Goal: Task Accomplishment & Management: Use online tool/utility

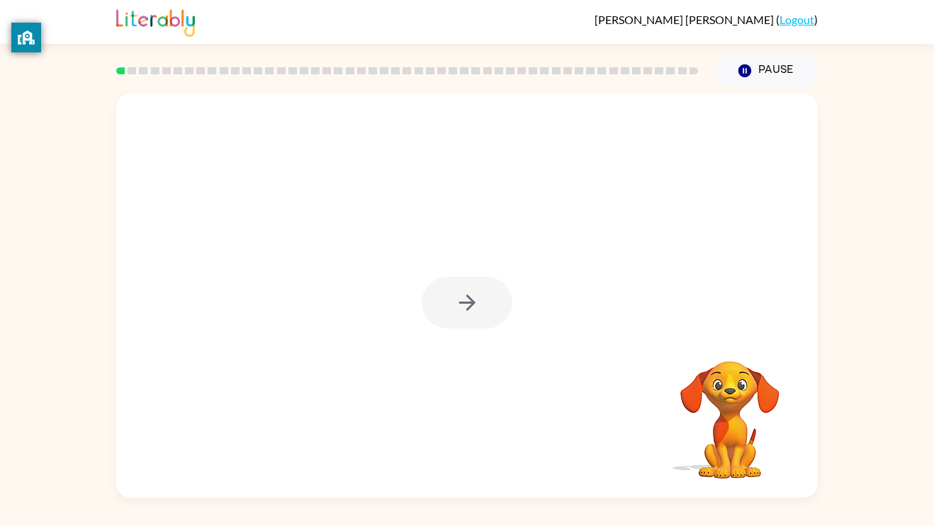
click at [471, 296] on div at bounding box center [467, 303] width 91 height 52
click at [471, 296] on icon "button" at bounding box center [467, 303] width 25 height 25
click at [471, 296] on div at bounding box center [467, 296] width 702 height 405
click at [517, 242] on div at bounding box center [467, 296] width 702 height 405
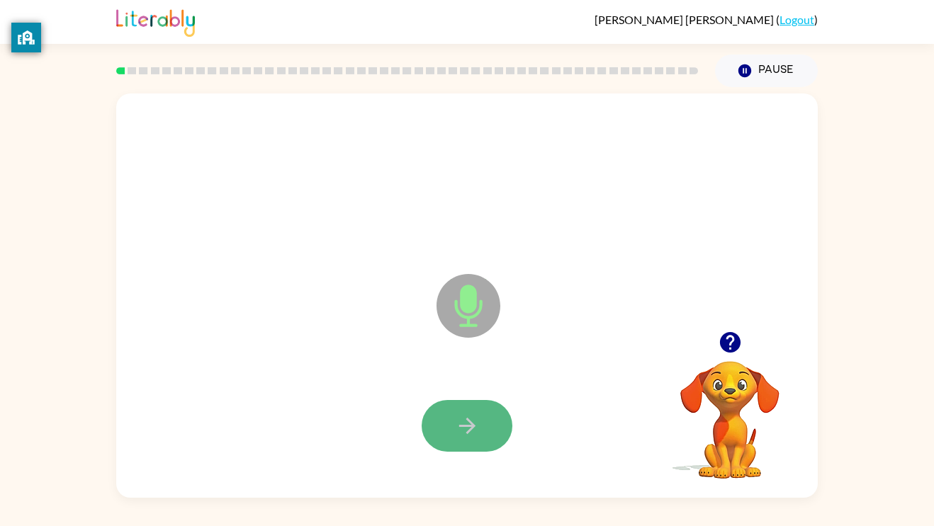
click at [476, 416] on icon "button" at bounding box center [467, 426] width 25 height 25
click at [479, 414] on icon "button" at bounding box center [467, 426] width 25 height 25
click at [461, 412] on button "button" at bounding box center [467, 426] width 91 height 52
click at [468, 407] on button "button" at bounding box center [467, 426] width 91 height 52
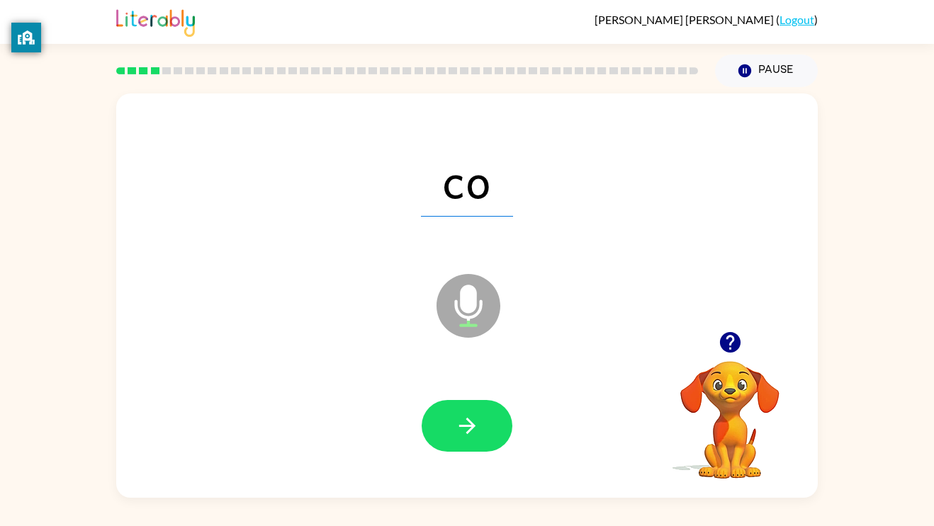
click at [468, 407] on button "button" at bounding box center [467, 426] width 91 height 52
click at [466, 408] on button "button" at bounding box center [467, 426] width 91 height 52
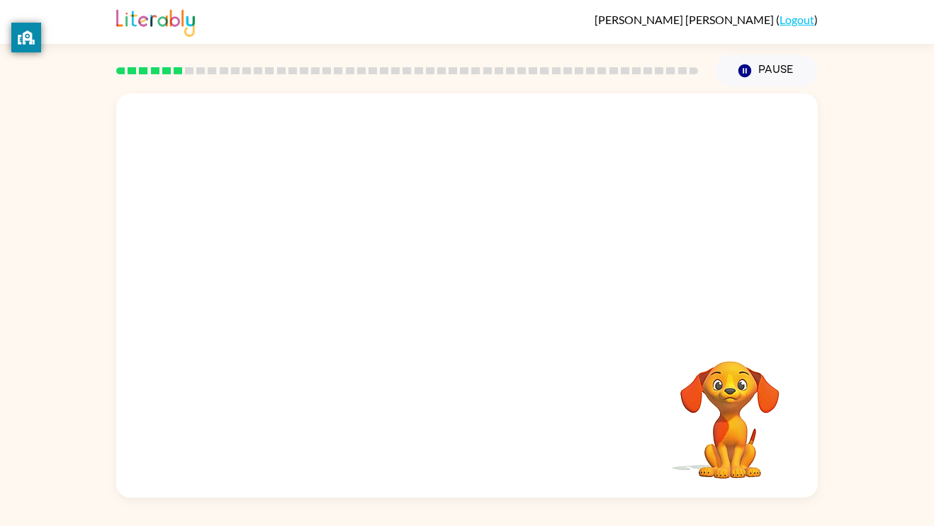
click at [468, 419] on div "Your browser must support playing .mp4 files to use Literably. Please try using…" at bounding box center [467, 296] width 702 height 405
click at [471, 424] on div at bounding box center [467, 426] width 91 height 52
click at [470, 424] on div at bounding box center [467, 426] width 91 height 52
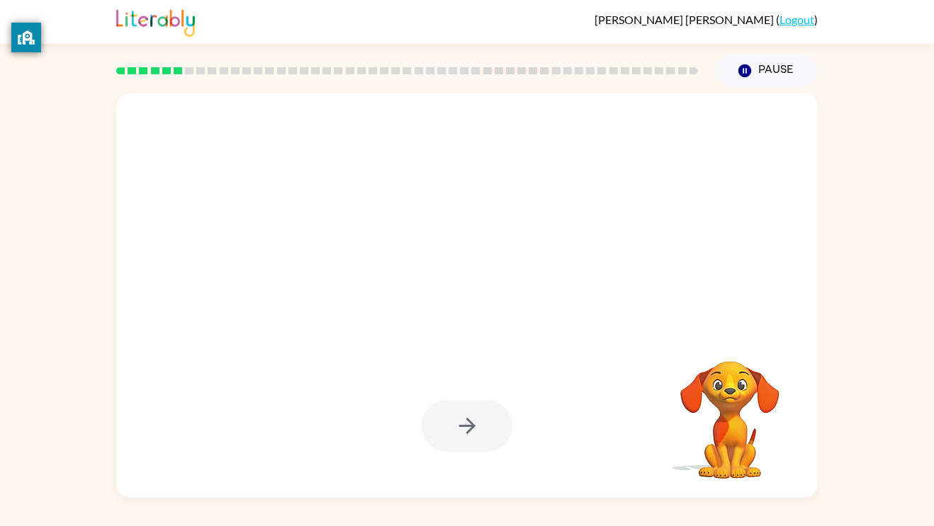
click at [470, 424] on div at bounding box center [467, 426] width 91 height 52
click at [471, 424] on div at bounding box center [467, 426] width 91 height 52
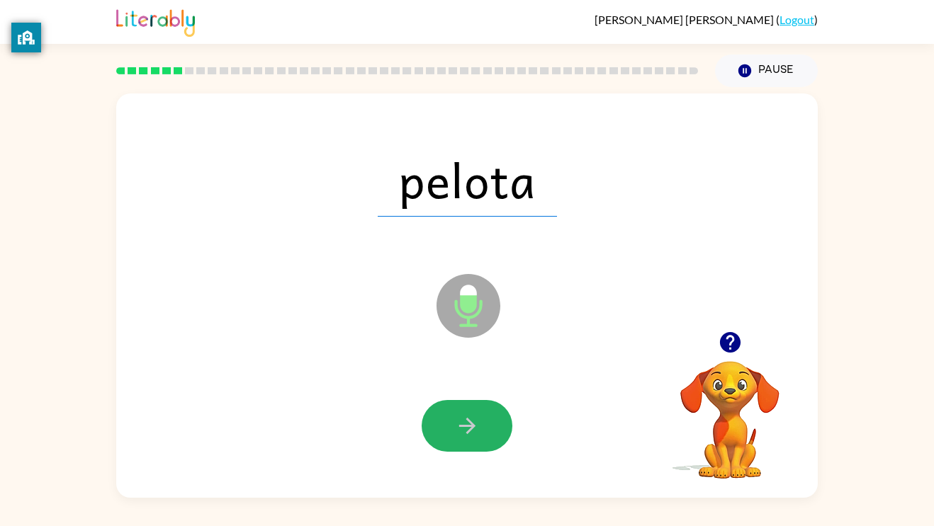
click at [471, 424] on icon "button" at bounding box center [466, 426] width 16 height 16
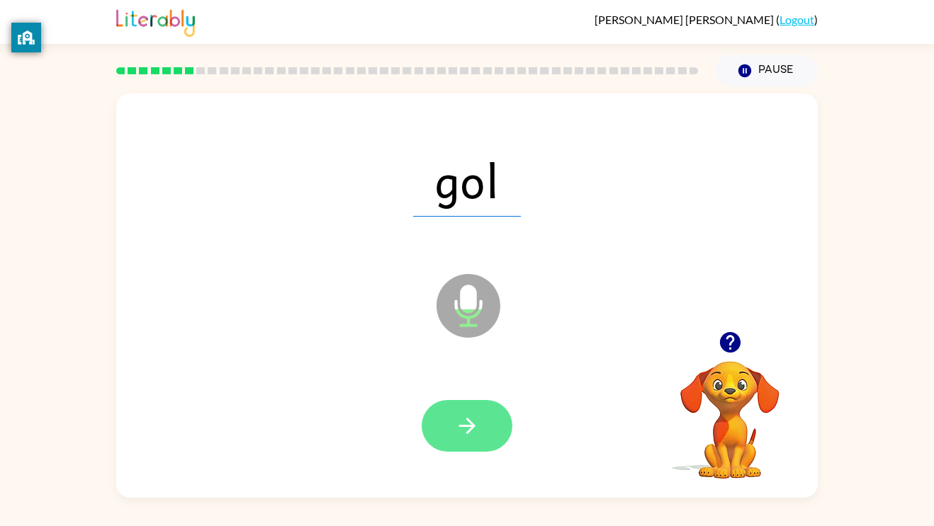
click at [466, 409] on button "button" at bounding box center [467, 426] width 91 height 52
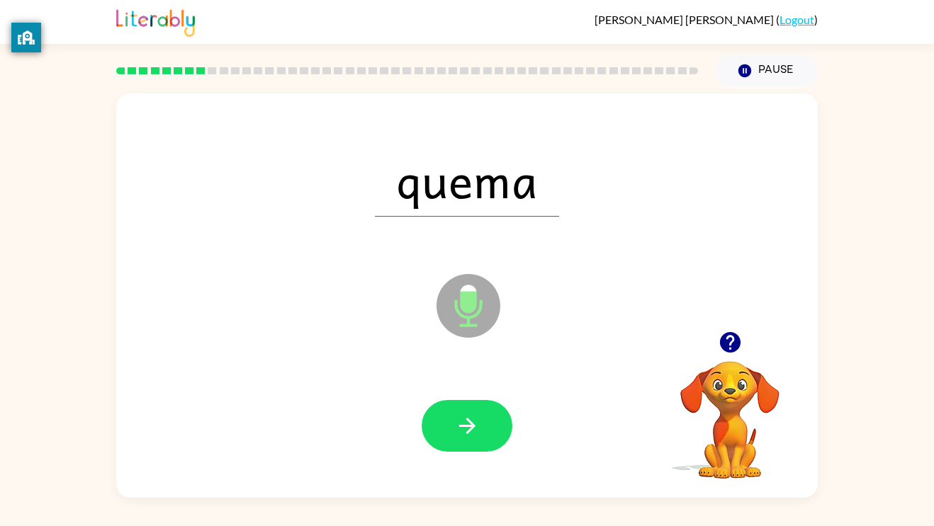
click at [467, 409] on button "button" at bounding box center [467, 426] width 91 height 52
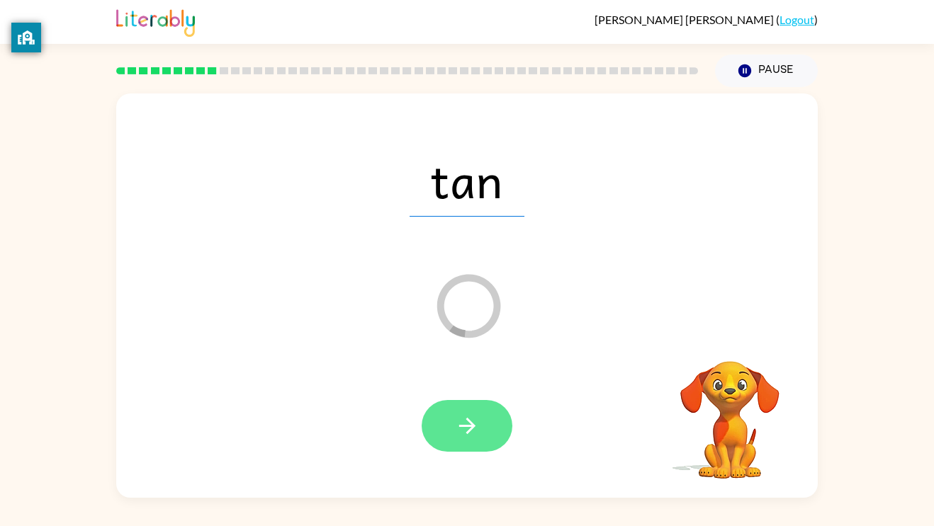
click at [480, 422] on button "button" at bounding box center [467, 426] width 91 height 52
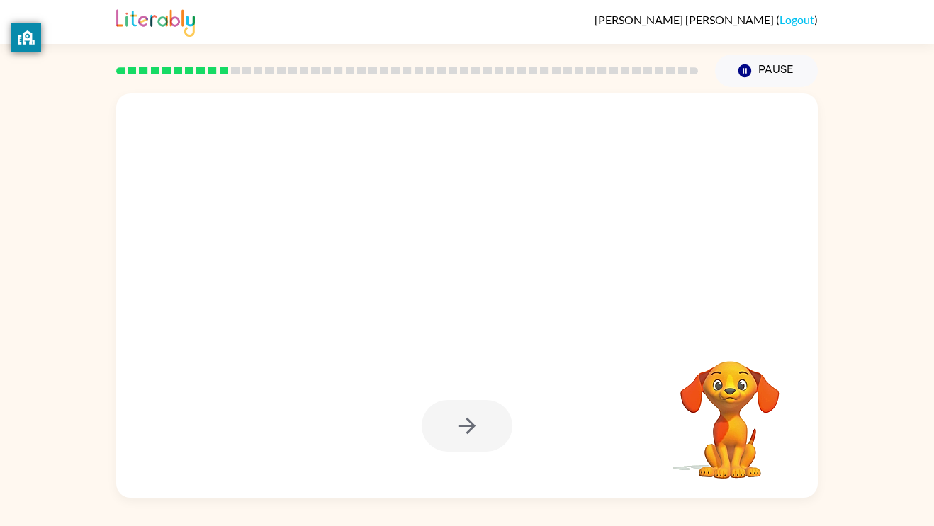
click at [668, 367] on video "Your browser must support playing .mp4 files to use Literably. Please try using…" at bounding box center [730, 410] width 142 height 142
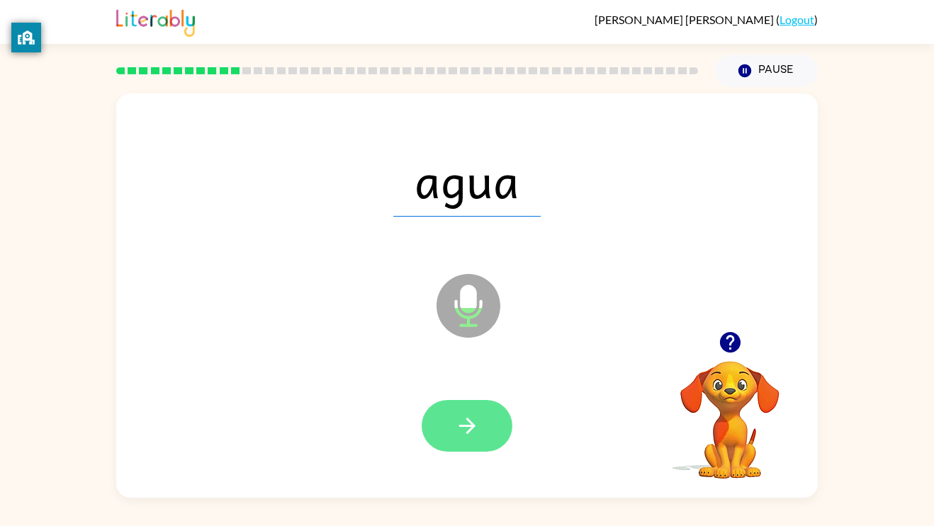
click at [464, 428] on icon "button" at bounding box center [467, 426] width 25 height 25
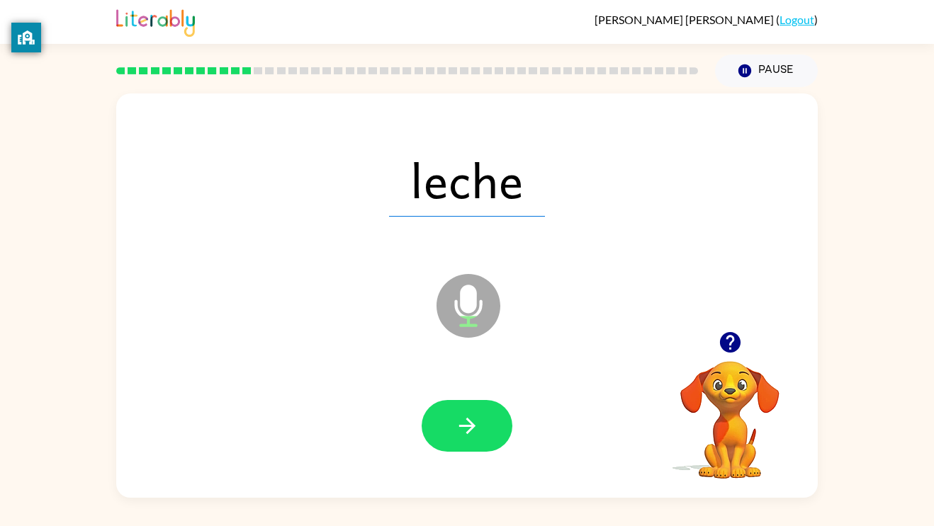
click at [588, 289] on icon "Microphone The Microphone is here when it is your turn to talk" at bounding box center [539, 324] width 213 height 106
click at [479, 402] on button "button" at bounding box center [467, 426] width 91 height 52
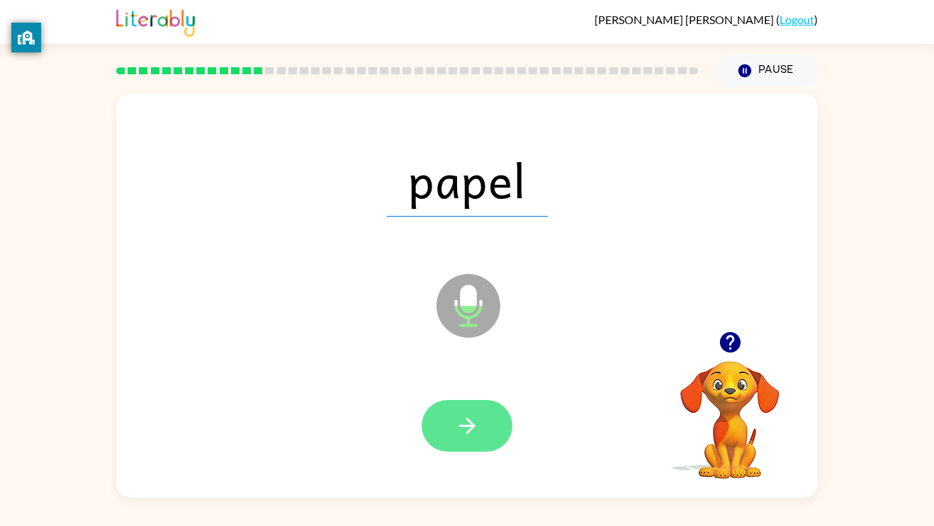
click at [458, 436] on icon "button" at bounding box center [467, 426] width 25 height 25
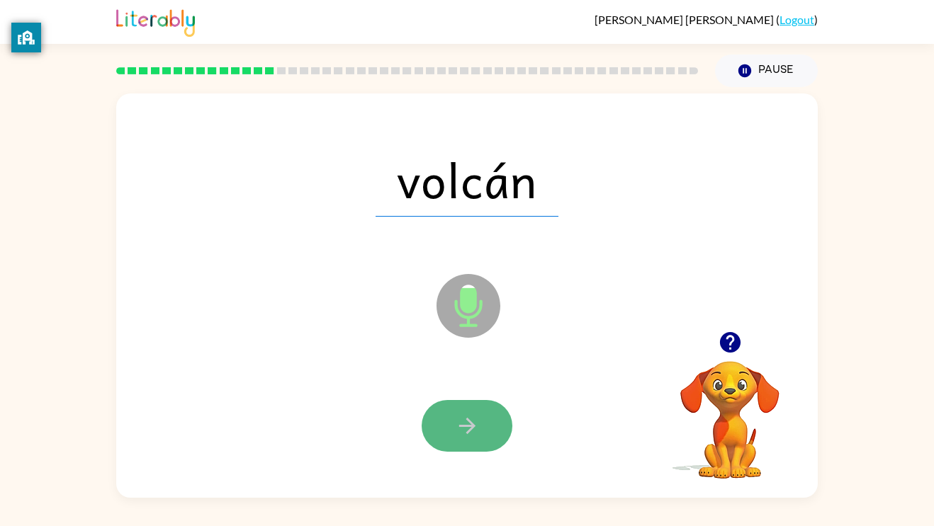
click at [471, 421] on icon "button" at bounding box center [467, 426] width 25 height 25
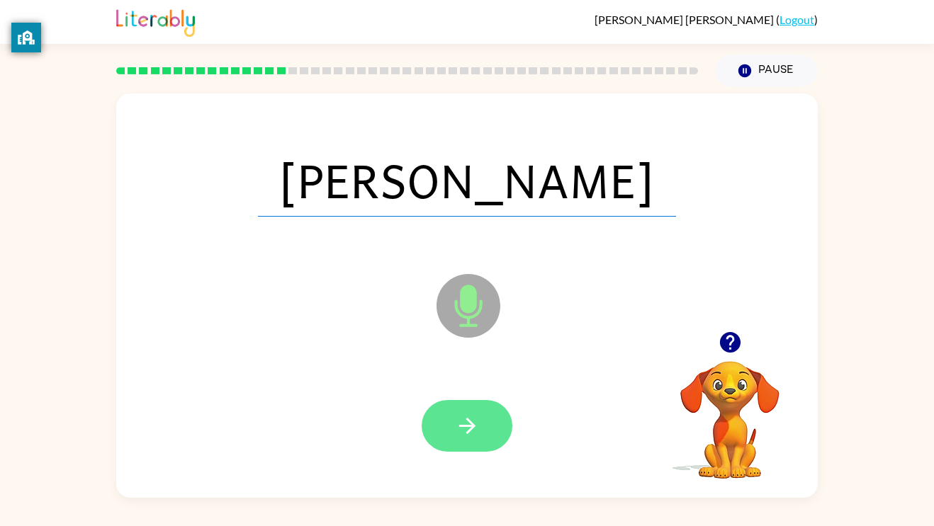
click at [488, 428] on button "button" at bounding box center [467, 426] width 91 height 52
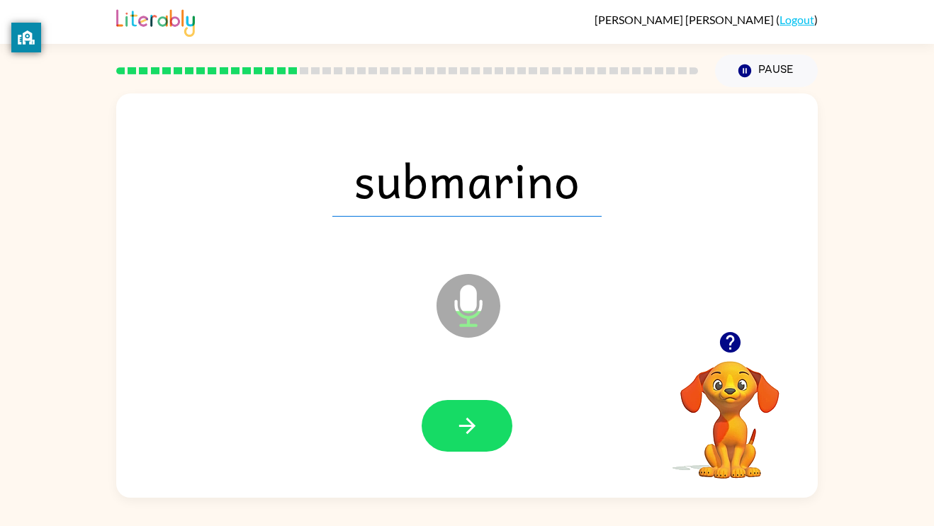
click at [493, 425] on button "button" at bounding box center [467, 426] width 91 height 52
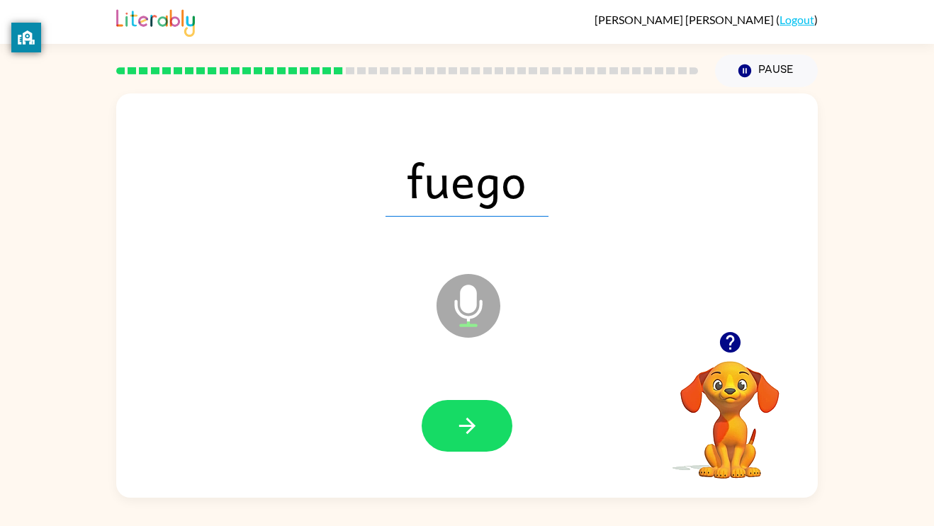
click at [493, 425] on button "button" at bounding box center [467, 426] width 91 height 52
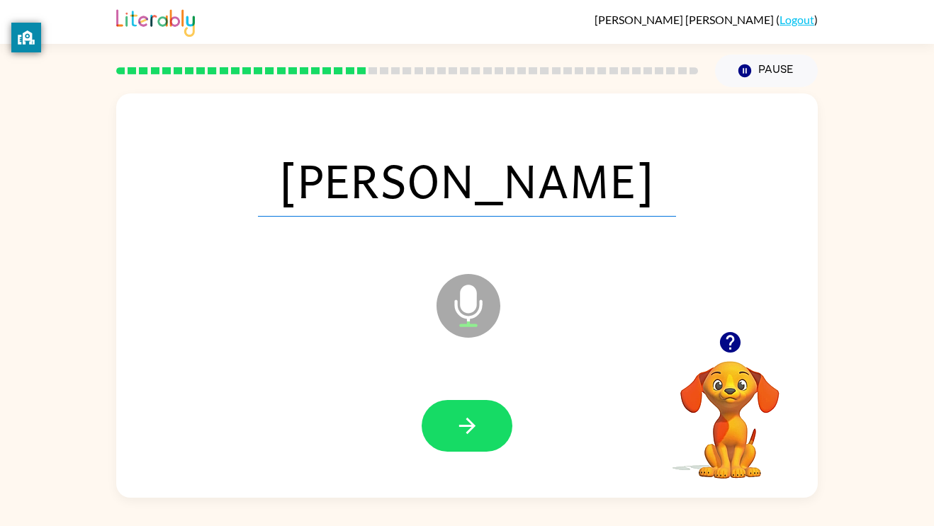
click at [493, 425] on button "button" at bounding box center [467, 426] width 91 height 52
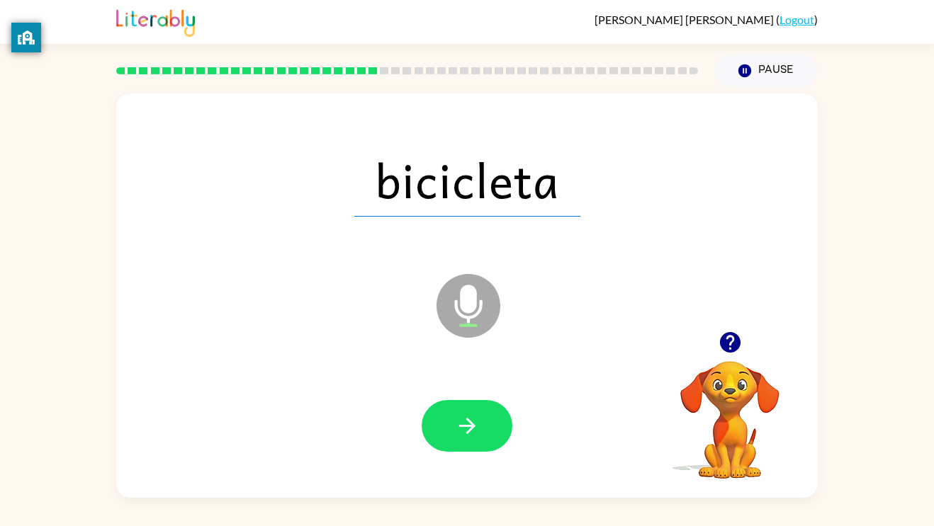
click at [493, 425] on button "button" at bounding box center [467, 426] width 91 height 52
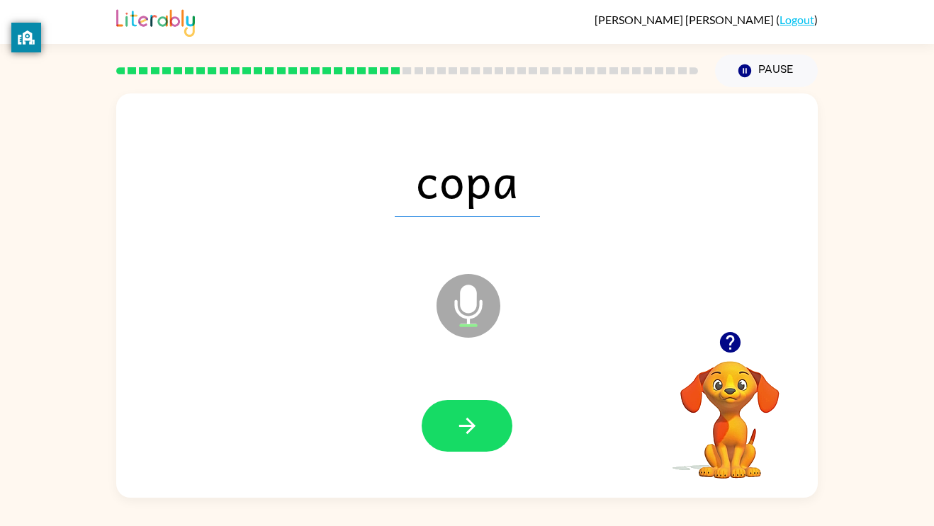
click at [493, 425] on button "button" at bounding box center [467, 426] width 91 height 52
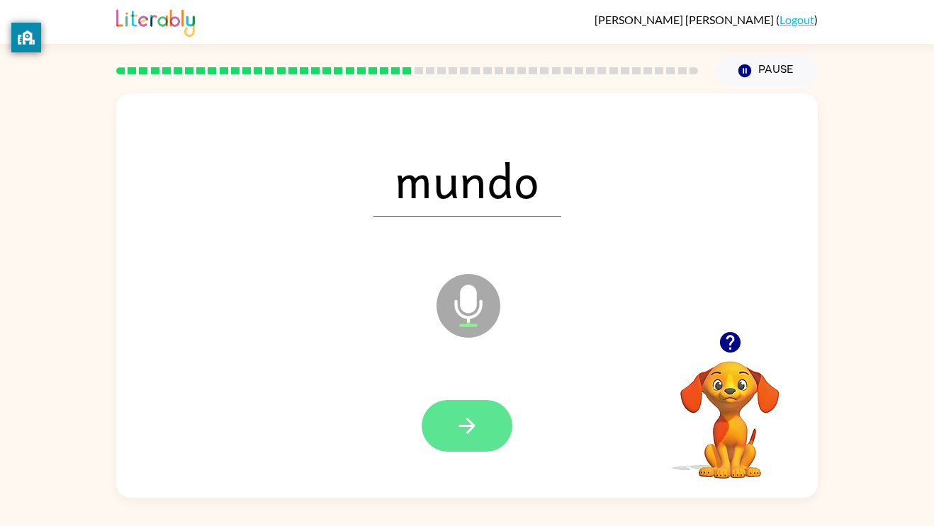
click at [490, 430] on button "button" at bounding box center [467, 426] width 91 height 52
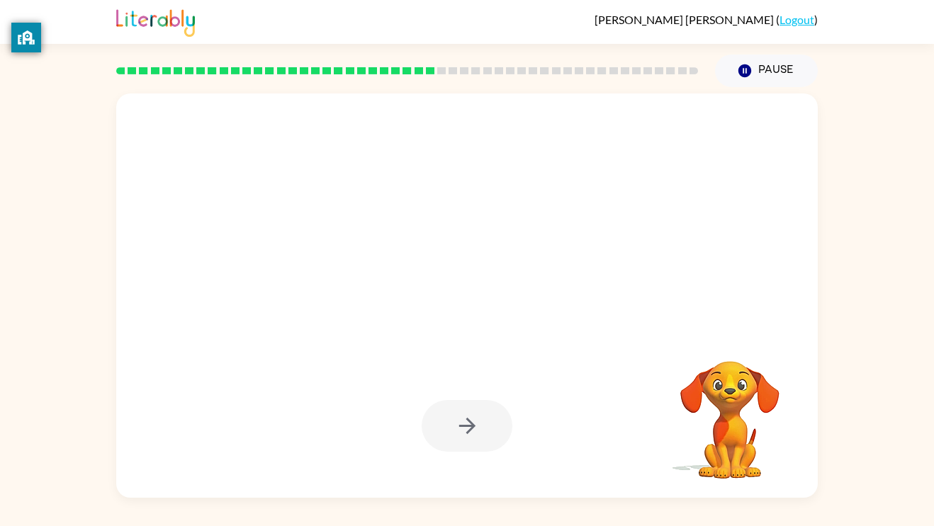
click at [452, 429] on div at bounding box center [467, 426] width 91 height 52
click at [449, 435] on div at bounding box center [467, 426] width 91 height 52
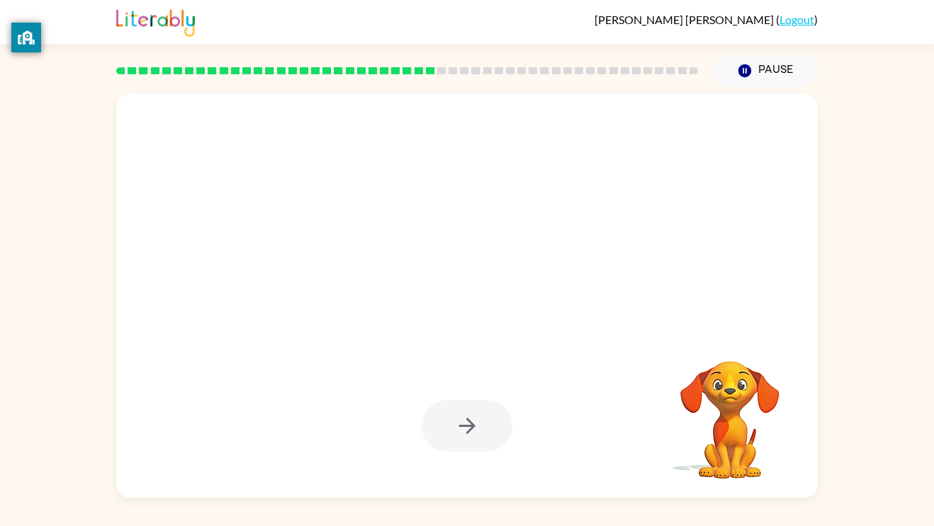
click at [449, 435] on div at bounding box center [467, 426] width 91 height 52
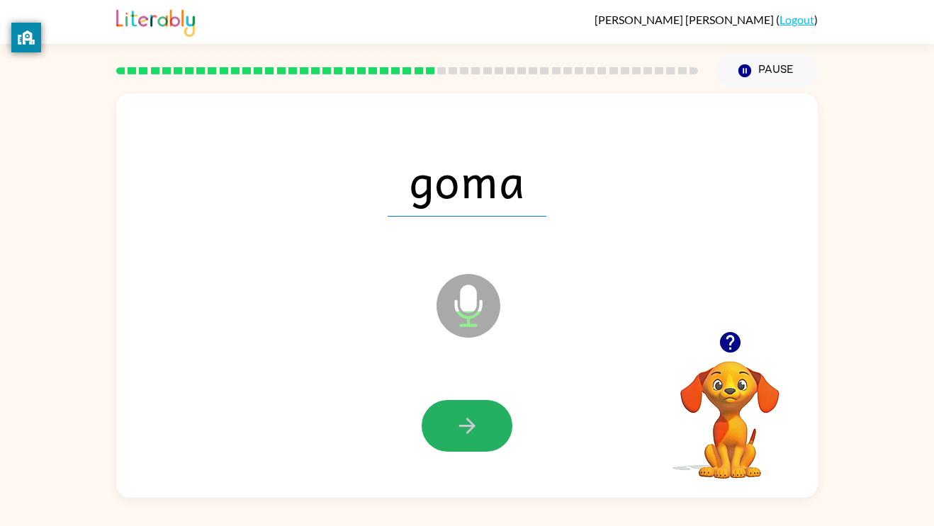
click at [449, 435] on button "button" at bounding box center [467, 426] width 91 height 52
click at [449, 435] on div at bounding box center [467, 426] width 91 height 52
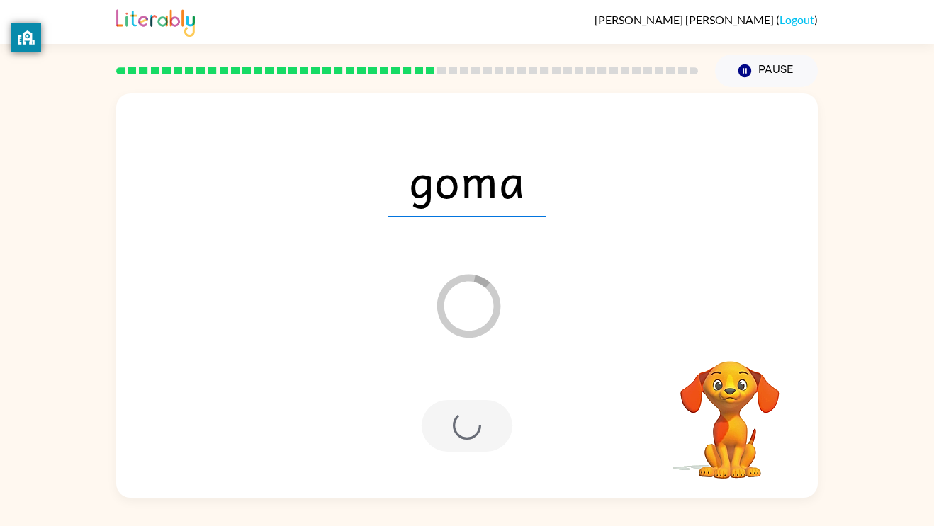
click at [449, 435] on div at bounding box center [467, 426] width 91 height 52
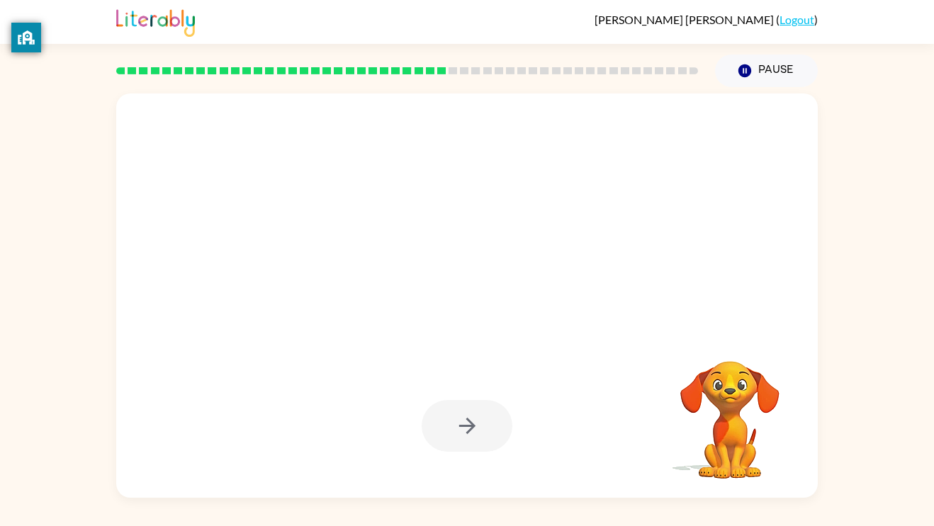
click at [449, 435] on div at bounding box center [467, 426] width 91 height 52
click at [449, 436] on div at bounding box center [467, 426] width 91 height 52
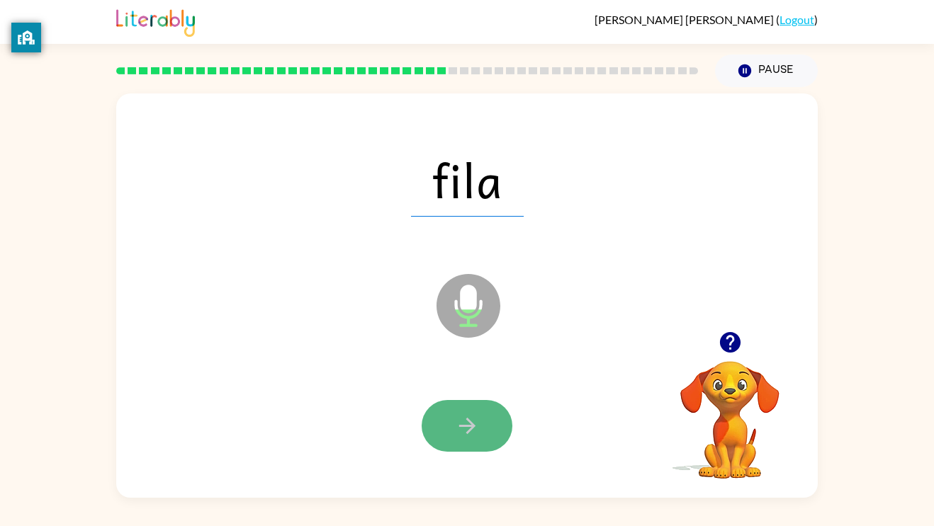
click at [449, 436] on button "button" at bounding box center [467, 426] width 91 height 52
click at [449, 436] on div at bounding box center [467, 426] width 91 height 52
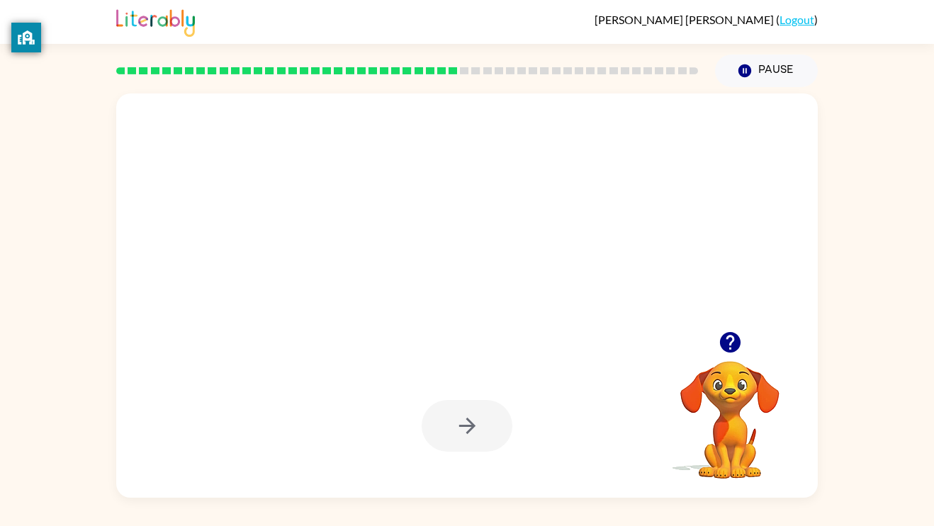
click at [505, 399] on div at bounding box center [466, 426] width 673 height 116
click at [494, 407] on button "button" at bounding box center [467, 426] width 91 height 52
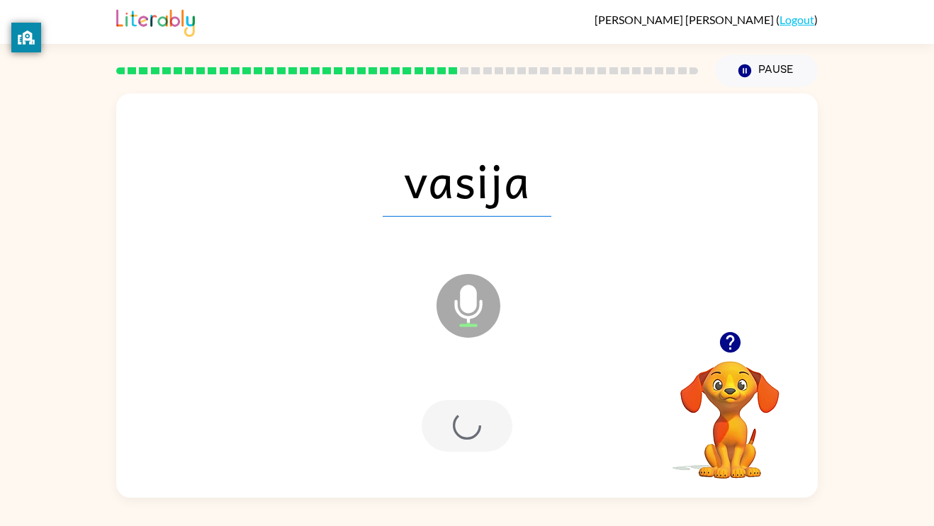
click at [482, 419] on div at bounding box center [467, 426] width 91 height 52
click at [478, 422] on div at bounding box center [467, 426] width 91 height 52
click at [476, 424] on div at bounding box center [467, 426] width 91 height 52
click at [480, 424] on div at bounding box center [467, 426] width 91 height 52
click at [496, 407] on div at bounding box center [467, 426] width 91 height 52
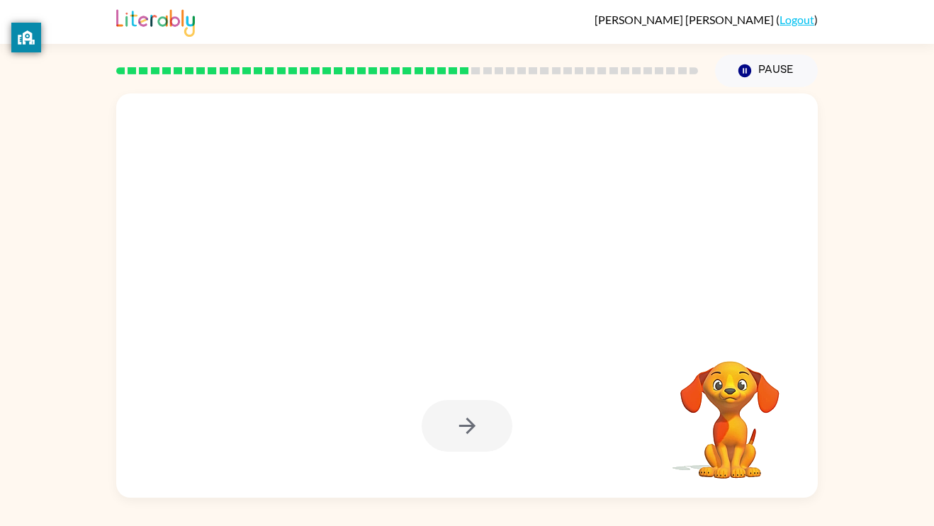
click at [494, 410] on div at bounding box center [467, 426] width 91 height 52
click at [491, 413] on div at bounding box center [467, 426] width 91 height 52
click at [486, 429] on div at bounding box center [467, 426] width 91 height 52
click at [487, 427] on div at bounding box center [467, 426] width 91 height 52
click at [483, 432] on div at bounding box center [467, 426] width 91 height 52
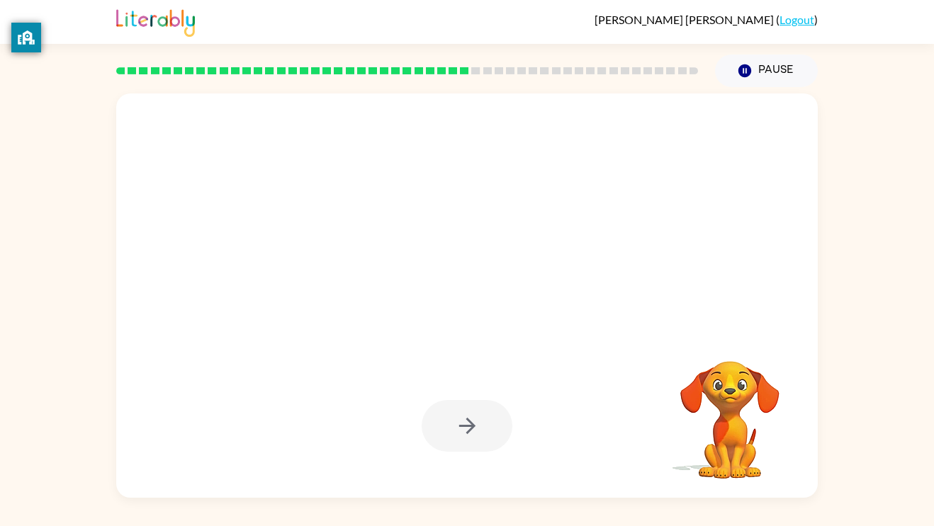
click at [485, 427] on div at bounding box center [467, 426] width 91 height 52
click at [488, 427] on div at bounding box center [467, 426] width 91 height 52
click at [497, 418] on div at bounding box center [467, 426] width 91 height 52
click at [502, 420] on div at bounding box center [467, 426] width 91 height 52
click at [502, 412] on div at bounding box center [467, 426] width 91 height 52
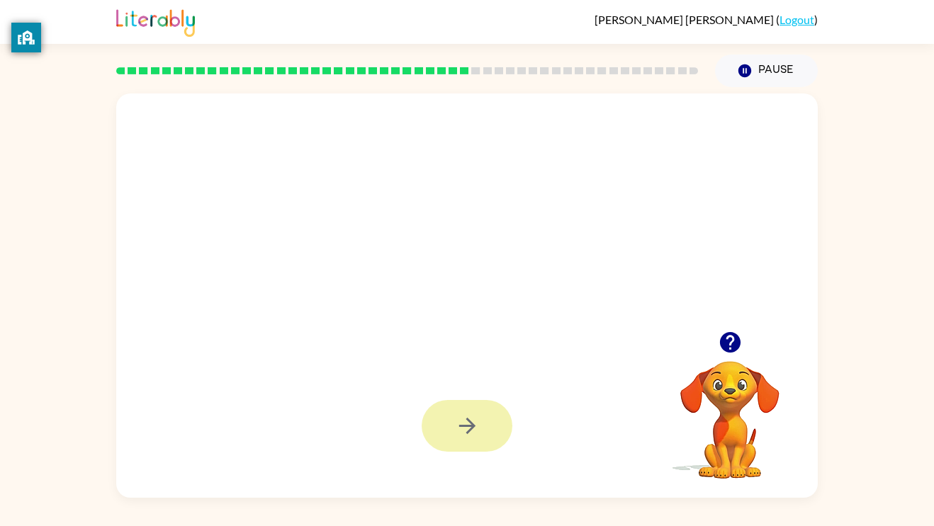
click at [493, 420] on button "button" at bounding box center [467, 426] width 91 height 52
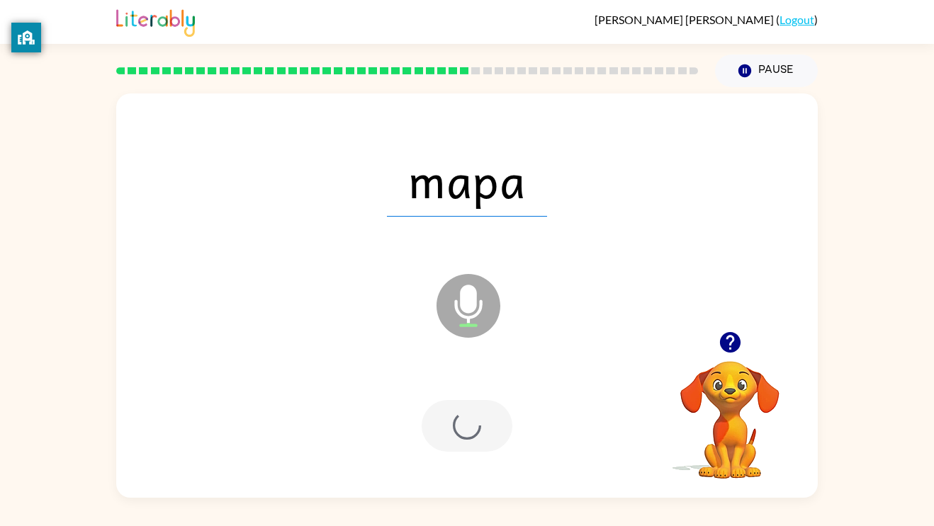
click at [492, 423] on div at bounding box center [467, 426] width 91 height 52
click at [491, 425] on div at bounding box center [467, 426] width 91 height 52
click at [493, 427] on div at bounding box center [467, 426] width 91 height 52
click at [495, 432] on div at bounding box center [467, 426] width 91 height 52
click at [494, 434] on div at bounding box center [467, 426] width 91 height 52
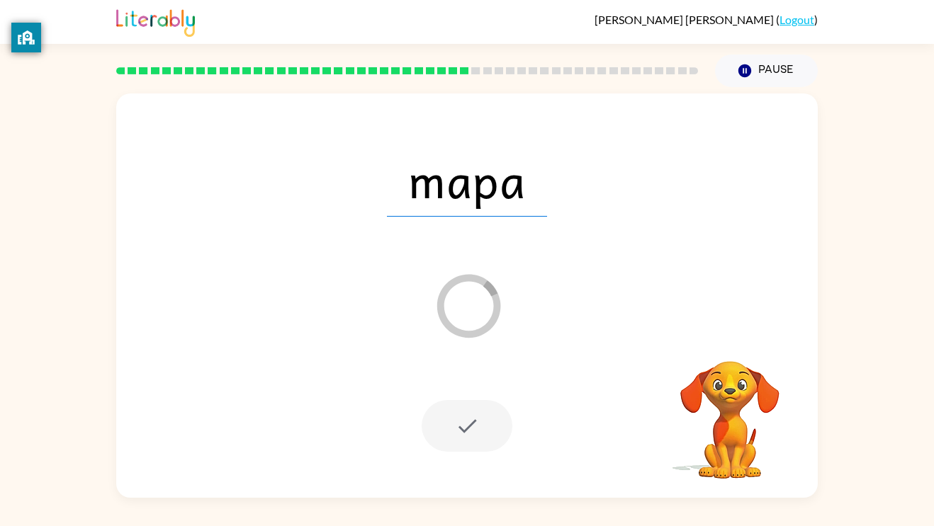
click at [500, 433] on div at bounding box center [467, 426] width 91 height 52
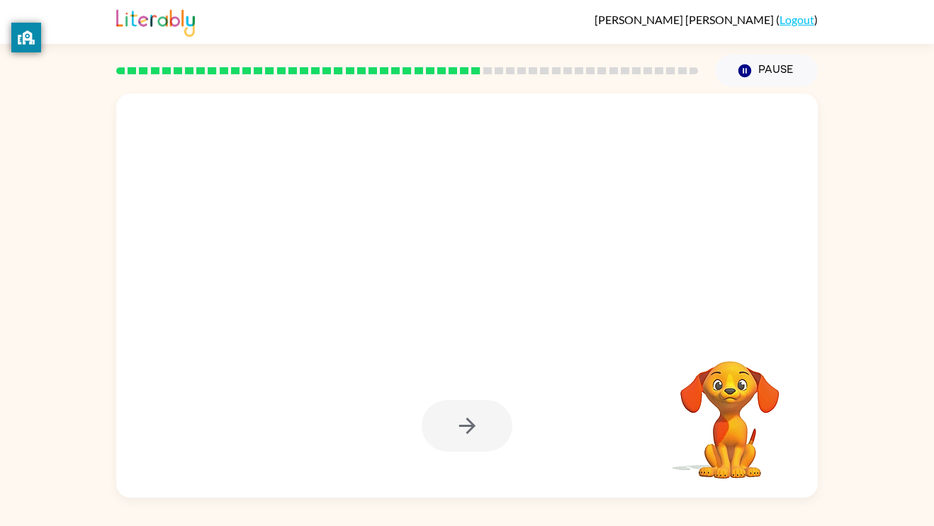
click at [492, 437] on div at bounding box center [467, 426] width 91 height 52
click at [500, 427] on div at bounding box center [467, 426] width 91 height 52
click at [500, 432] on div at bounding box center [467, 426] width 91 height 52
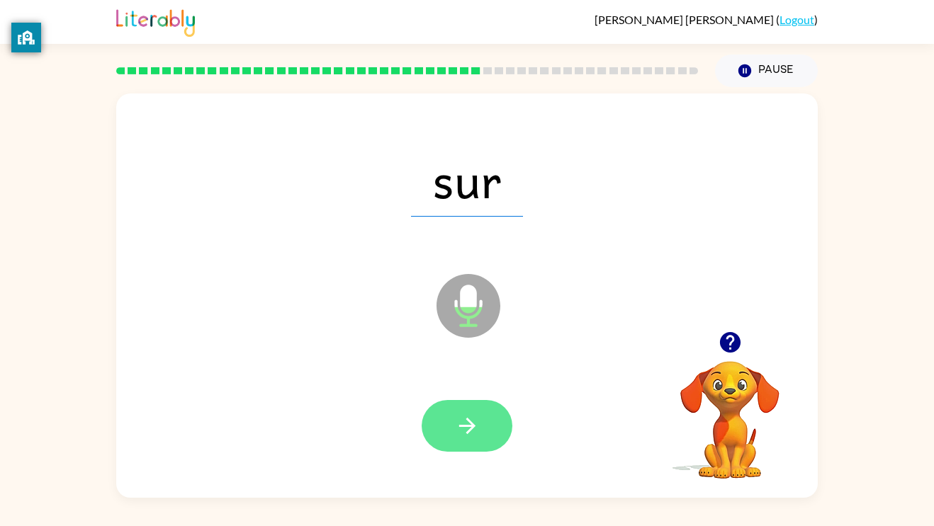
click at [477, 406] on button "button" at bounding box center [467, 426] width 91 height 52
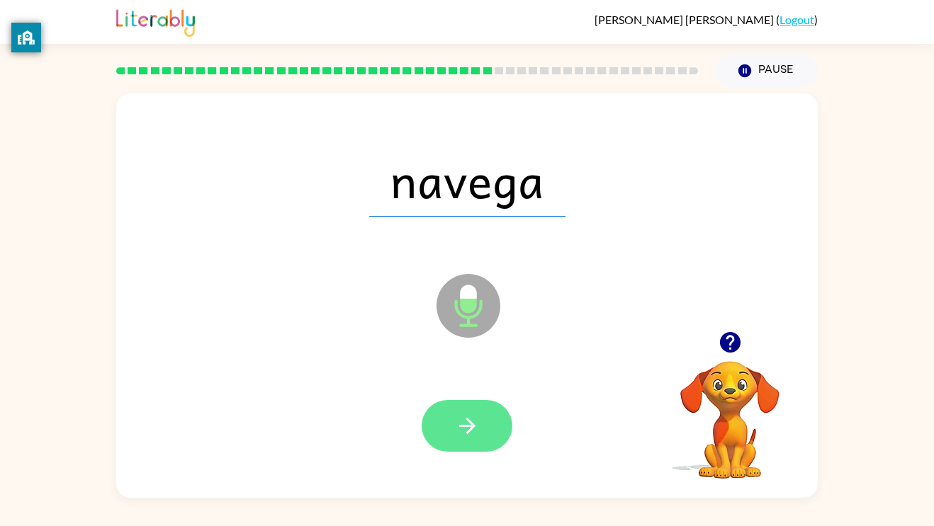
click at [476, 426] on icon "button" at bounding box center [467, 426] width 25 height 25
click at [472, 405] on button "button" at bounding box center [467, 426] width 91 height 52
click at [462, 431] on icon "button" at bounding box center [467, 426] width 25 height 25
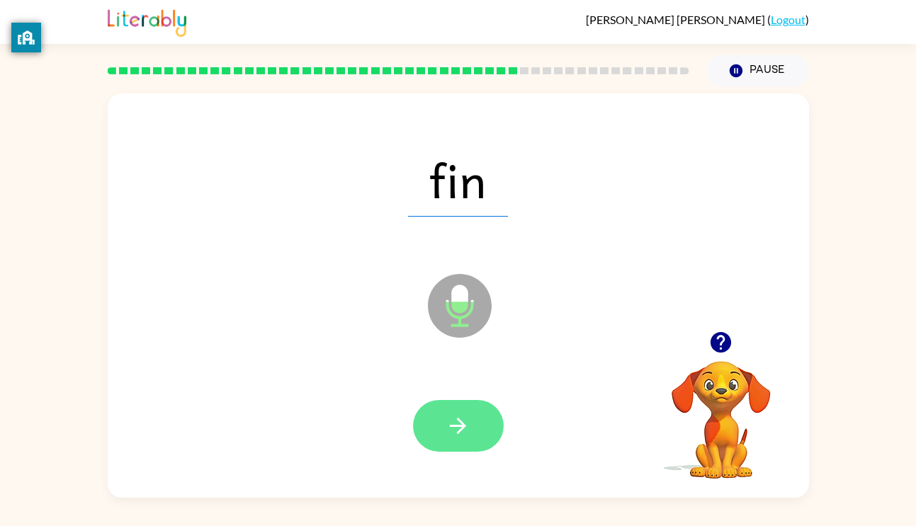
click at [445, 411] on button "button" at bounding box center [458, 426] width 91 height 52
click at [442, 430] on button "button" at bounding box center [458, 426] width 91 height 52
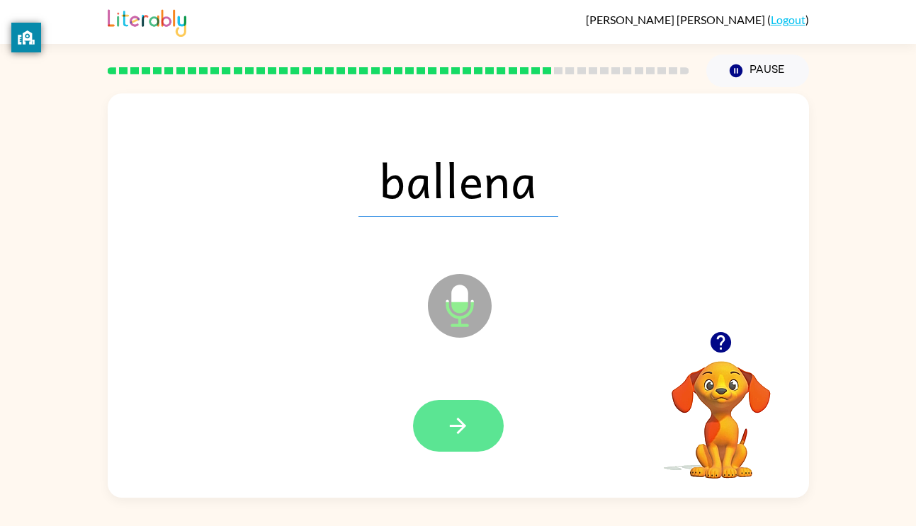
click at [450, 444] on button "button" at bounding box center [458, 426] width 91 height 52
click at [456, 423] on icon "button" at bounding box center [458, 426] width 25 height 25
click at [453, 423] on icon "button" at bounding box center [458, 426] width 25 height 25
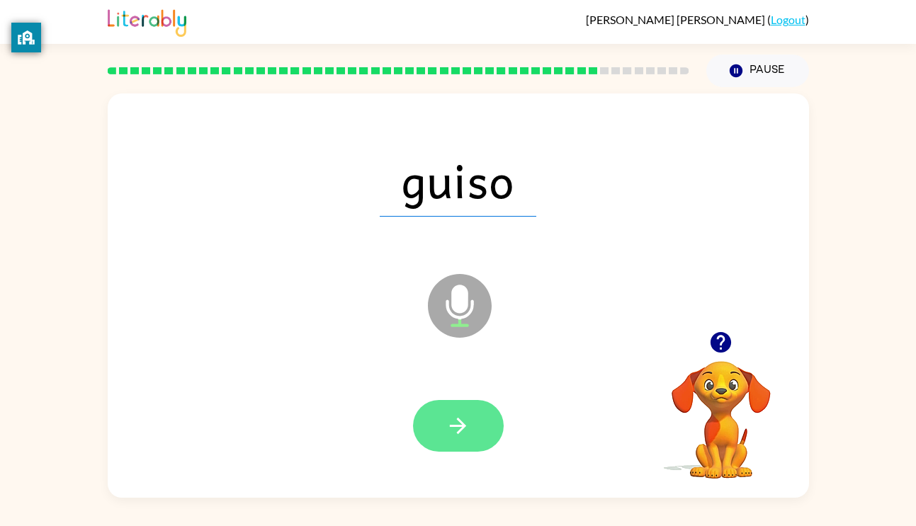
click at [453, 415] on icon "button" at bounding box center [458, 426] width 25 height 25
click at [492, 444] on button "button" at bounding box center [458, 426] width 91 height 52
click at [440, 421] on button "button" at bounding box center [458, 426] width 91 height 52
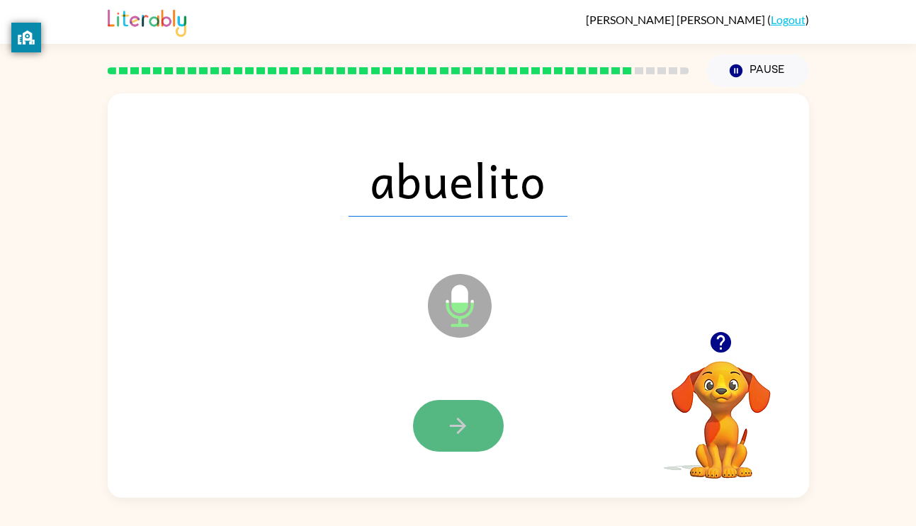
click at [479, 404] on button "button" at bounding box center [458, 426] width 91 height 52
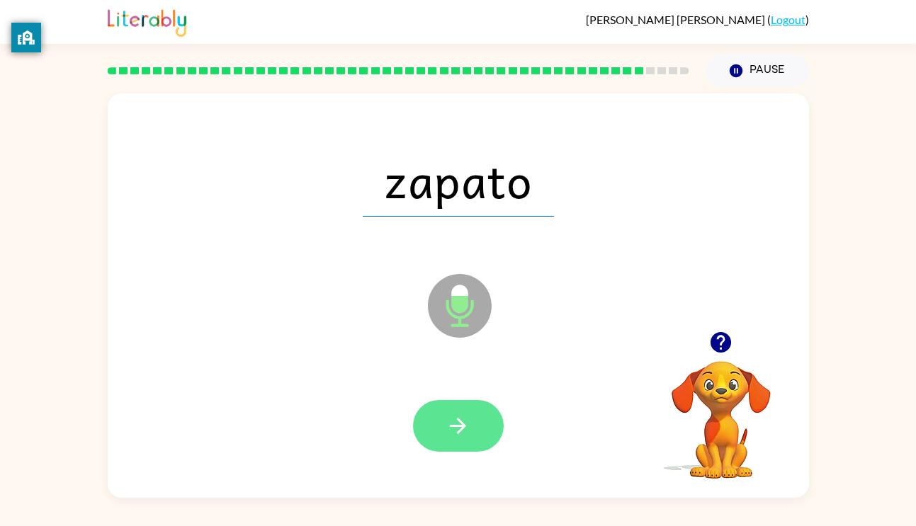
click at [464, 424] on icon "button" at bounding box center [458, 426] width 16 height 16
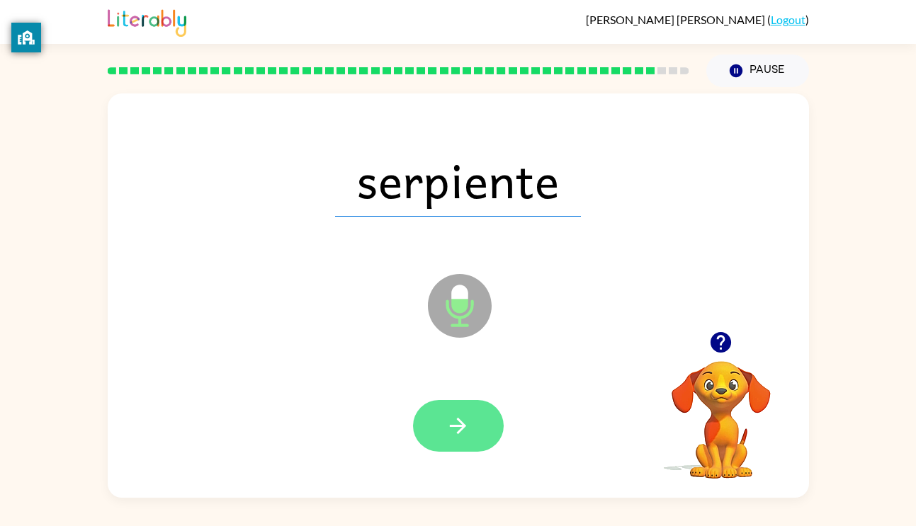
click at [456, 411] on button "button" at bounding box center [458, 426] width 91 height 52
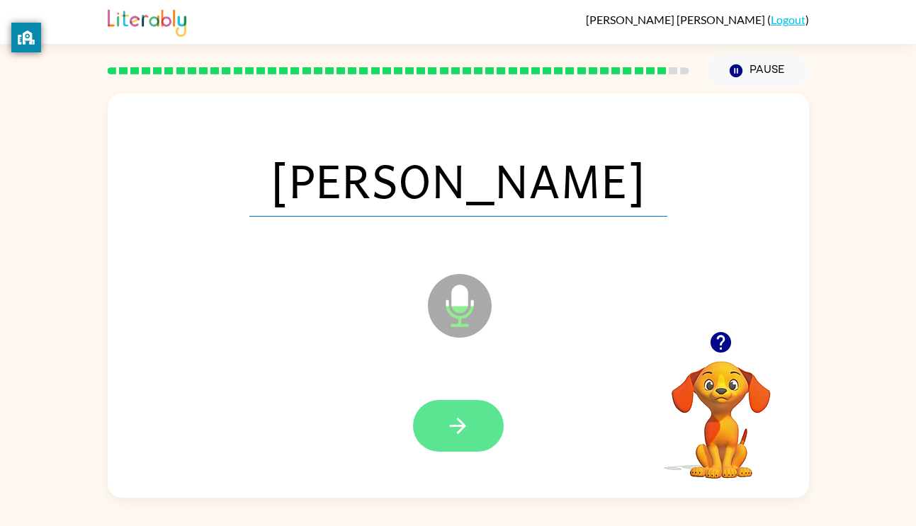
click at [468, 417] on icon "button" at bounding box center [458, 426] width 25 height 25
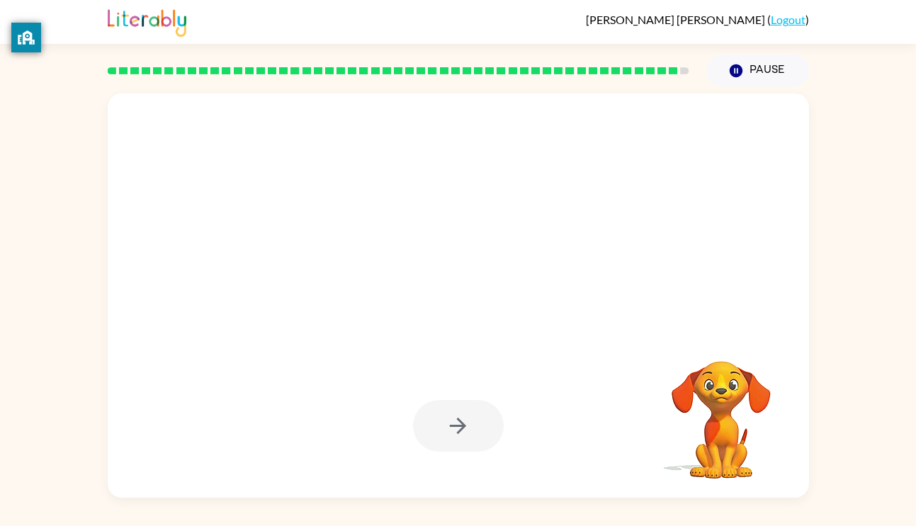
click at [467, 410] on div at bounding box center [458, 426] width 91 height 52
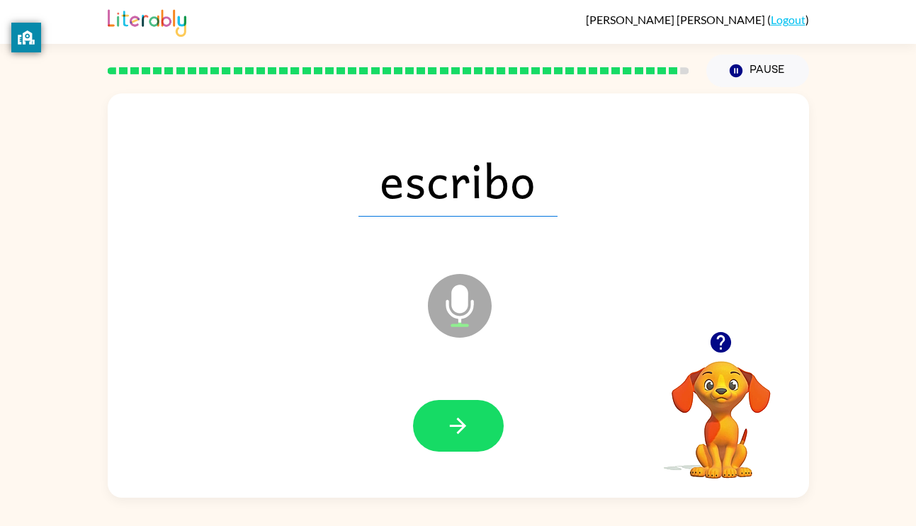
click at [467, 410] on button "button" at bounding box center [458, 426] width 91 height 52
